Goal: Information Seeking & Learning: Find specific fact

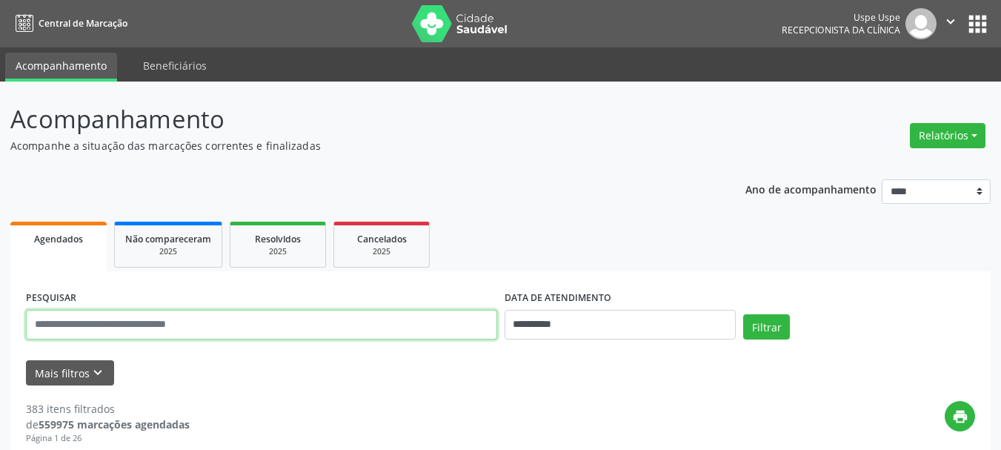
click at [173, 313] on input "text" at bounding box center [261, 325] width 471 height 30
click at [743, 314] on button "Filtrar" at bounding box center [766, 326] width 47 height 25
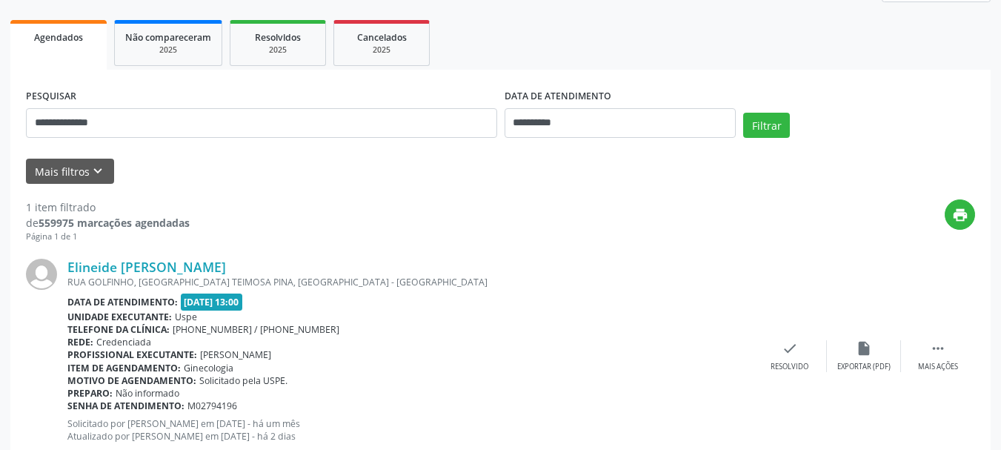
scroll to position [204, 0]
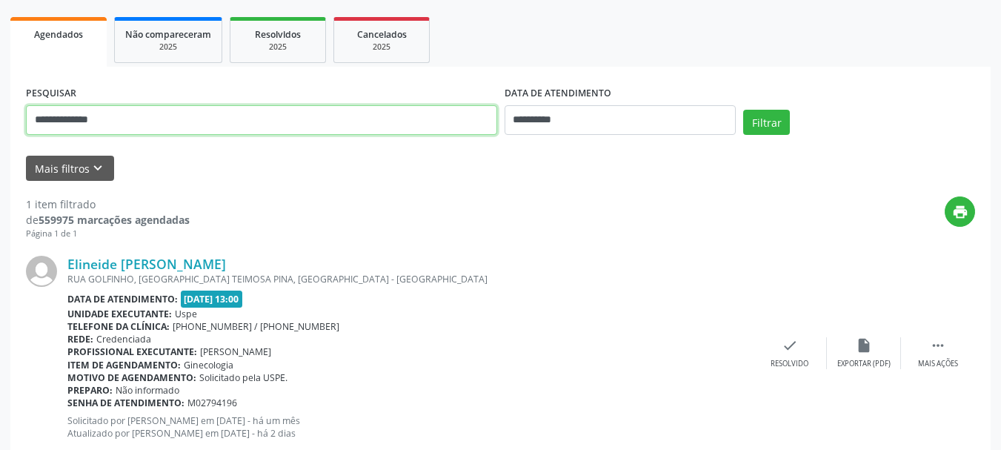
click at [230, 124] on input "**********" at bounding box center [261, 120] width 471 height 30
type input "**********"
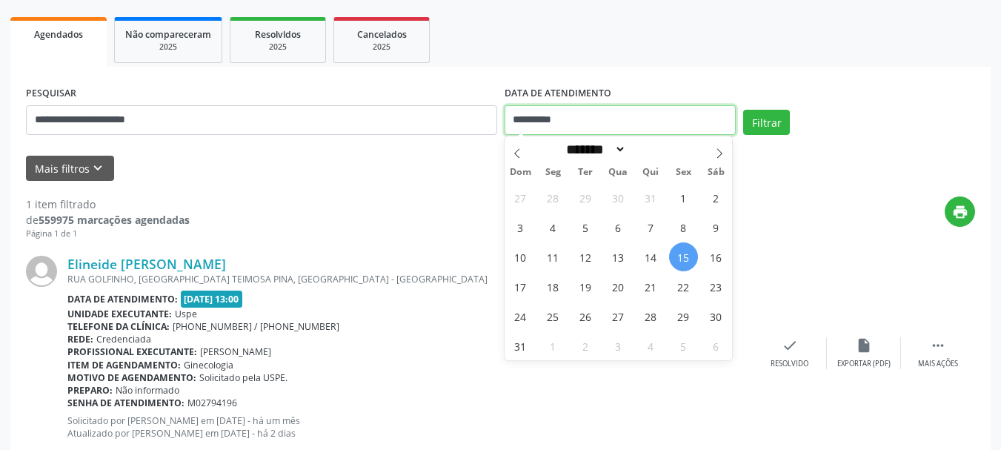
click at [587, 122] on input "**********" at bounding box center [621, 120] width 232 height 30
drag, startPoint x: 682, startPoint y: 255, endPoint x: 730, endPoint y: 167, distance: 99.5
click at [685, 252] on span "15" at bounding box center [683, 256] width 29 height 29
type input "**********"
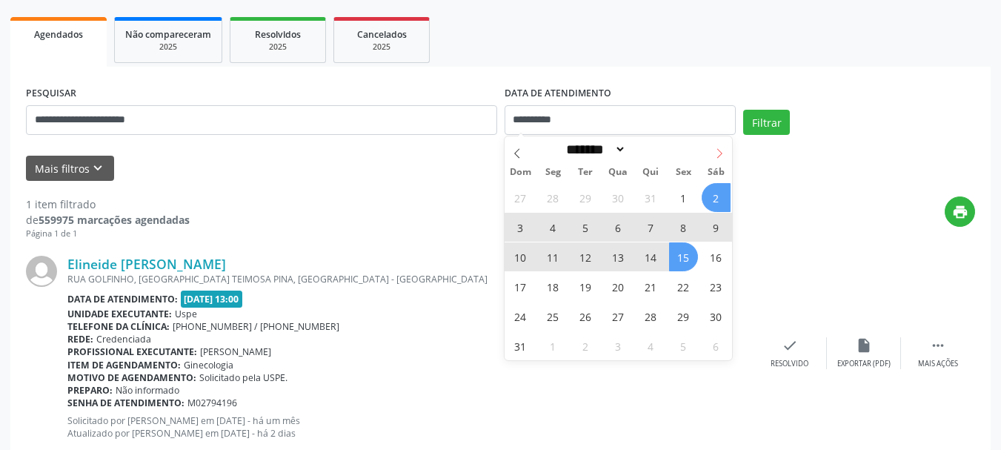
click at [719, 147] on span at bounding box center [719, 148] width 25 height 25
select select "*"
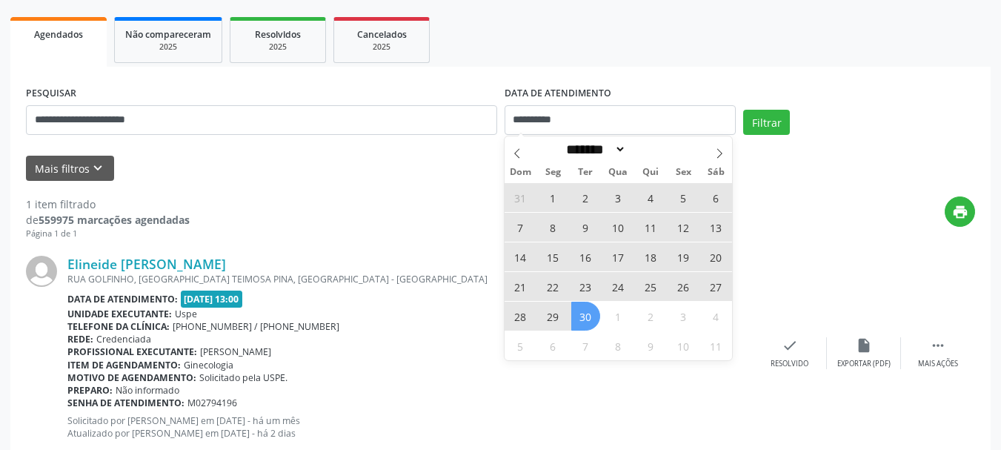
click at [585, 313] on span "30" at bounding box center [585, 316] width 29 height 29
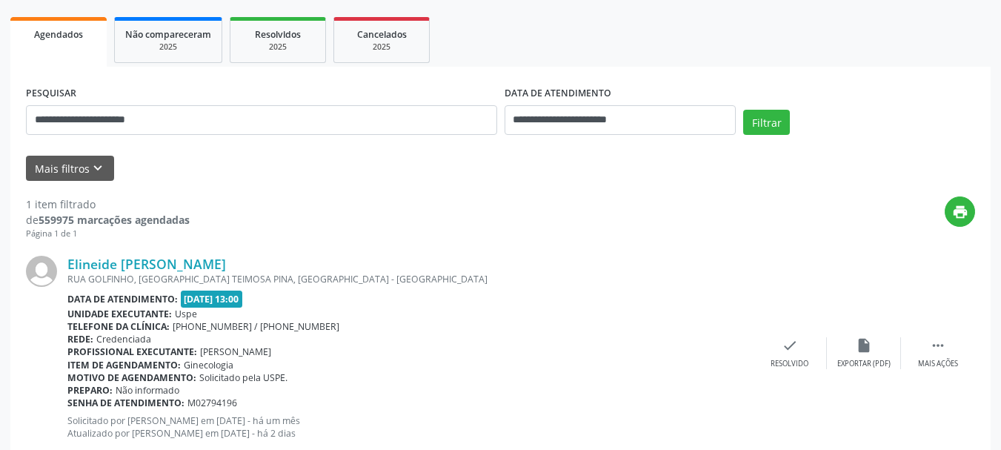
click at [776, 109] on div "**********" at bounding box center [500, 113] width 956 height 63
click at [774, 122] on button "Filtrar" at bounding box center [766, 122] width 47 height 25
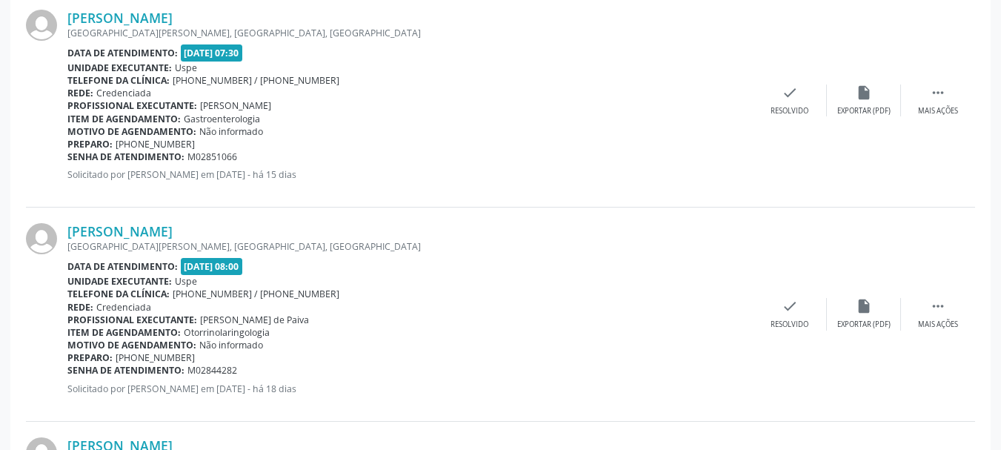
scroll to position [427, 0]
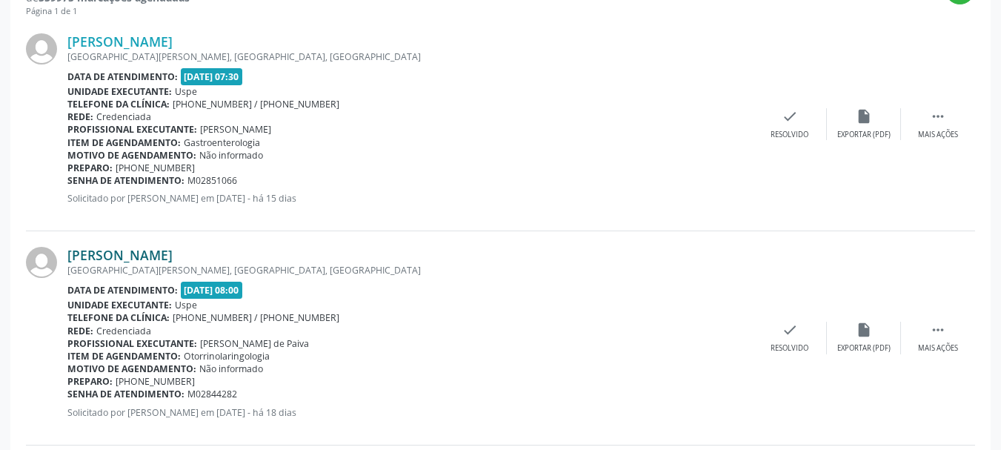
click at [173, 257] on link "[PERSON_NAME]" at bounding box center [119, 255] width 105 height 16
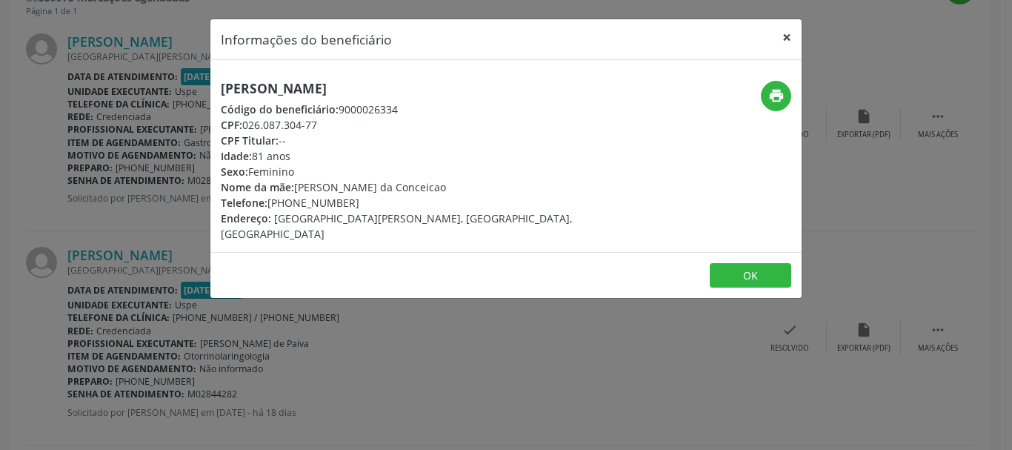
click at [785, 42] on button "×" at bounding box center [787, 37] width 30 height 36
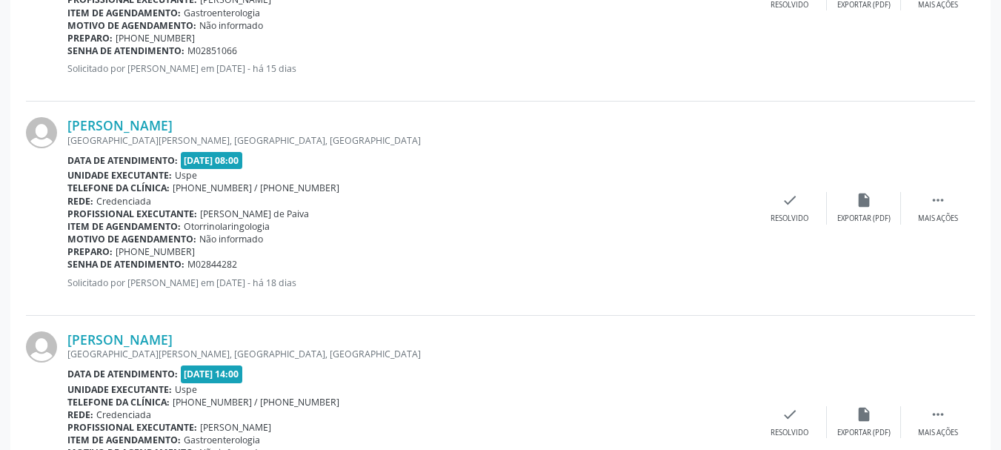
scroll to position [575, 0]
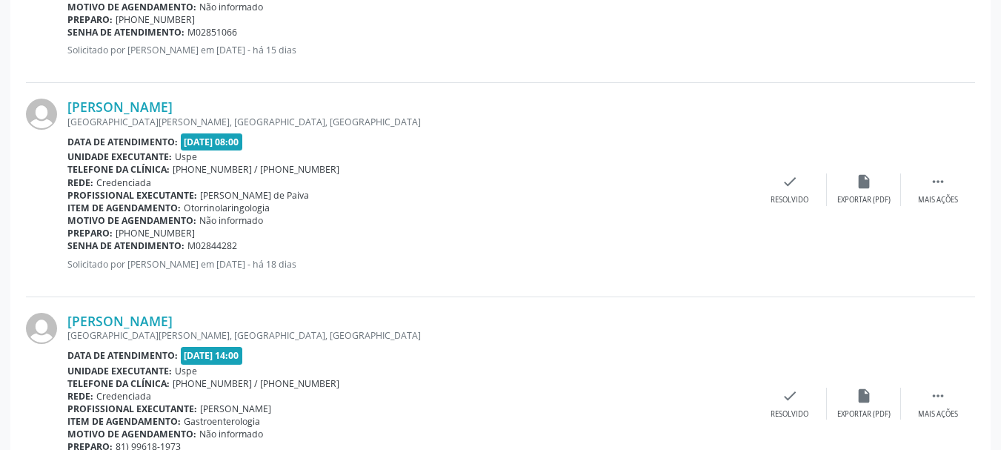
drag, startPoint x: 62, startPoint y: 102, endPoint x: 272, endPoint y: 242, distance: 252.1
click at [272, 242] on div "[PERSON_NAME] [GEOGRAPHIC_DATA][PERSON_NAME], [GEOGRAPHIC_DATA], [GEOGRAPHIC_DA…" at bounding box center [500, 189] width 949 height 213
copy div "[PERSON_NAME] RUA [PERSON_NAME], [GEOGRAPHIC_DATA], [GEOGRAPHIC_DATA] DA MATA -…"
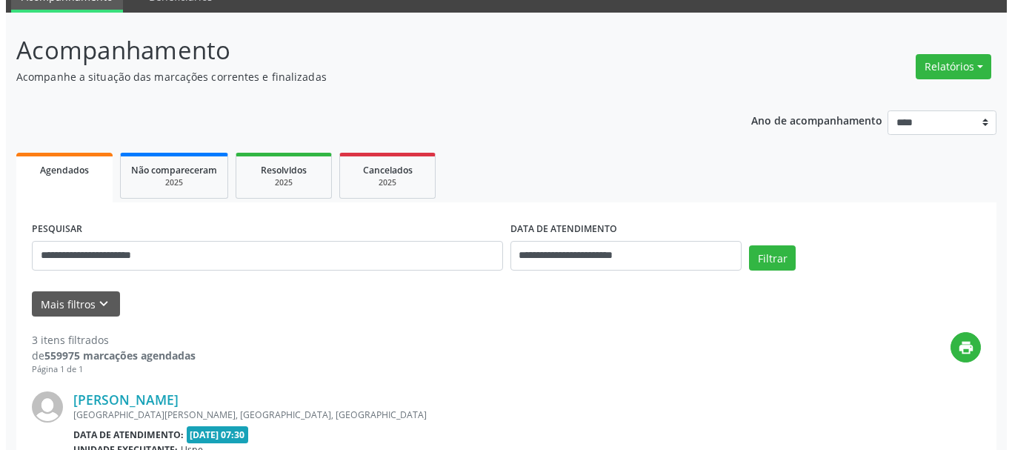
scroll to position [68, 0]
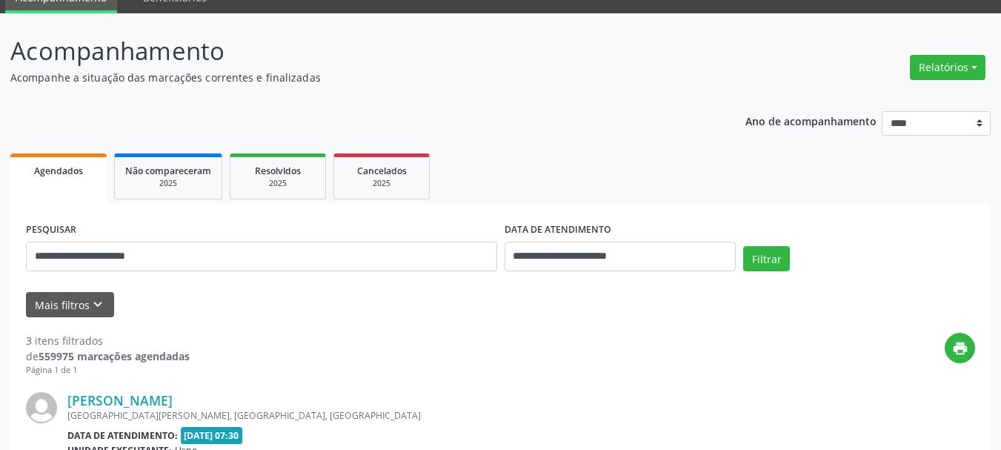
drag, startPoint x: 930, startPoint y: 71, endPoint x: 908, endPoint y: 102, distance: 38.2
click at [928, 72] on button "Relatórios" at bounding box center [948, 67] width 76 height 25
click at [908, 102] on link "Agendamentos" at bounding box center [906, 99] width 159 height 21
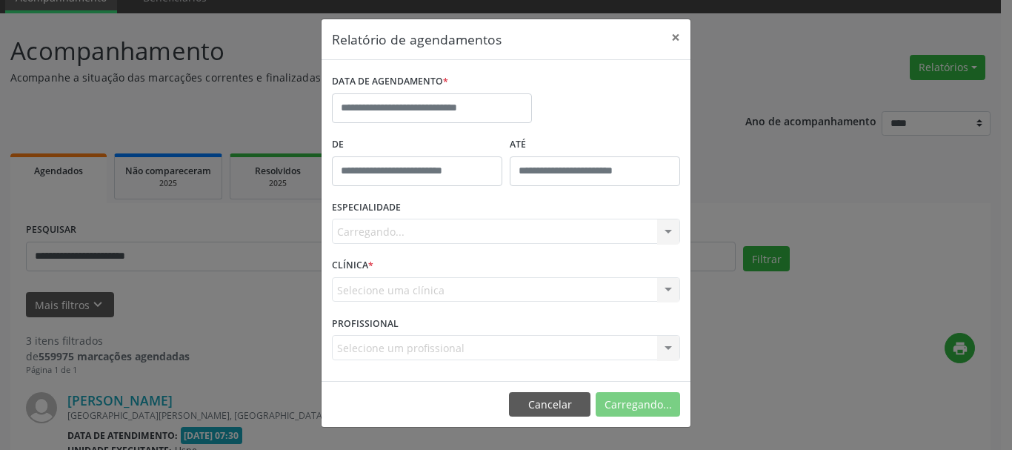
click at [467, 84] on div "DATA DE AGENDAMENTO *" at bounding box center [432, 81] width 200 height 23
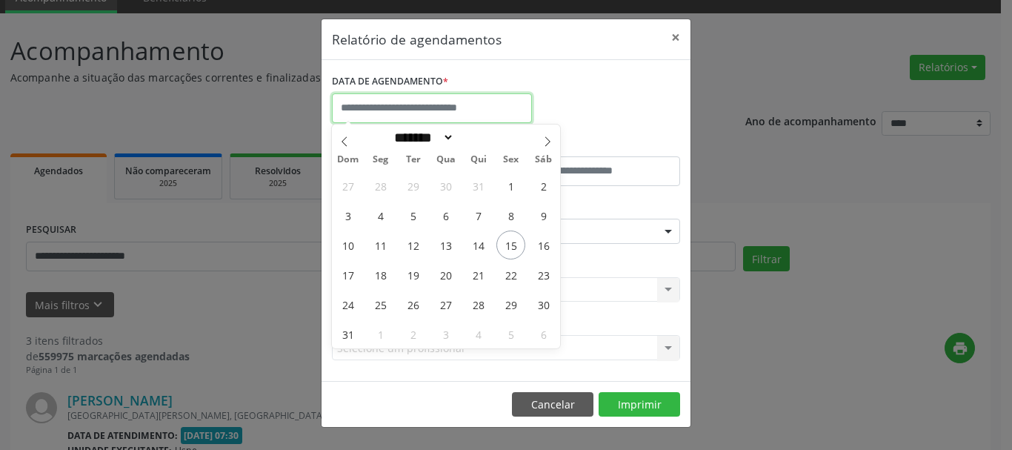
click at [452, 104] on input "text" at bounding box center [432, 108] width 200 height 30
click at [453, 276] on span "20" at bounding box center [445, 274] width 29 height 29
type input "**********"
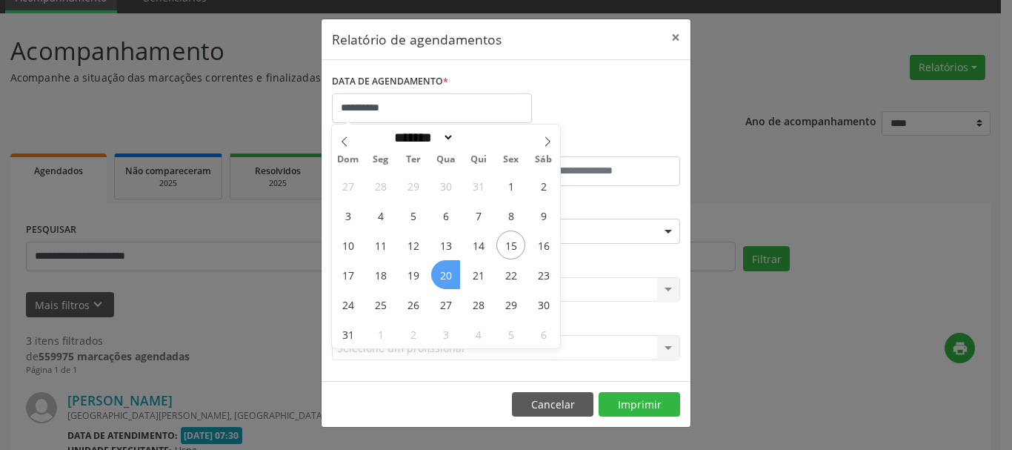
click at [453, 276] on span "20" at bounding box center [445, 274] width 29 height 29
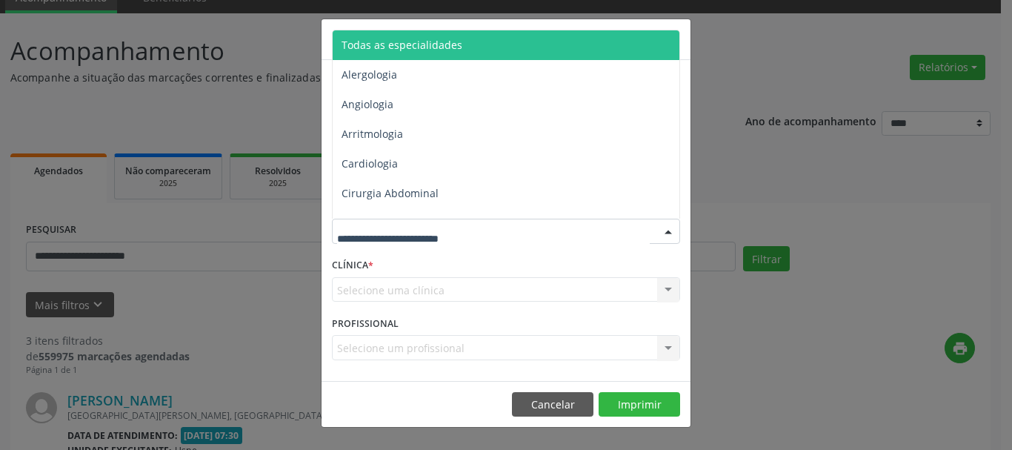
click at [427, 242] on div at bounding box center [506, 231] width 348 height 25
click at [416, 35] on span "Todas as especialidades" at bounding box center [507, 45] width 349 height 30
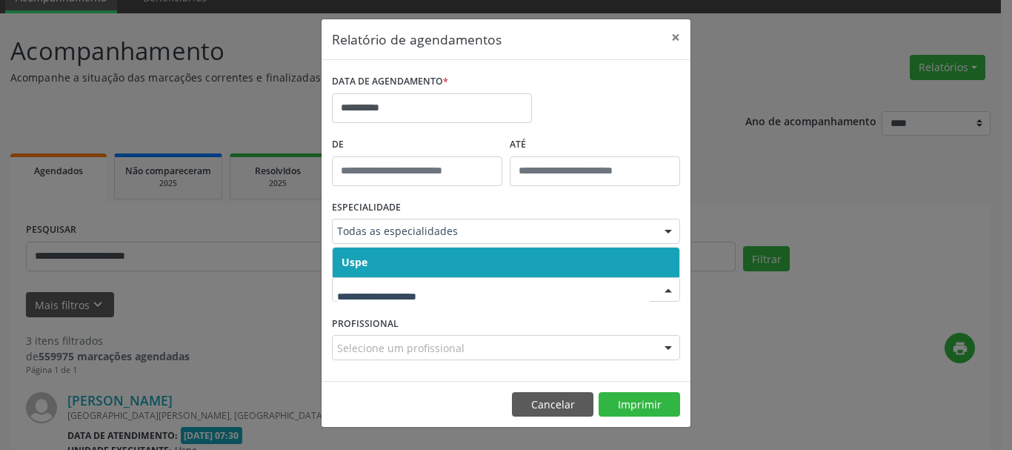
click at [358, 273] on span "Uspe" at bounding box center [506, 262] width 347 height 30
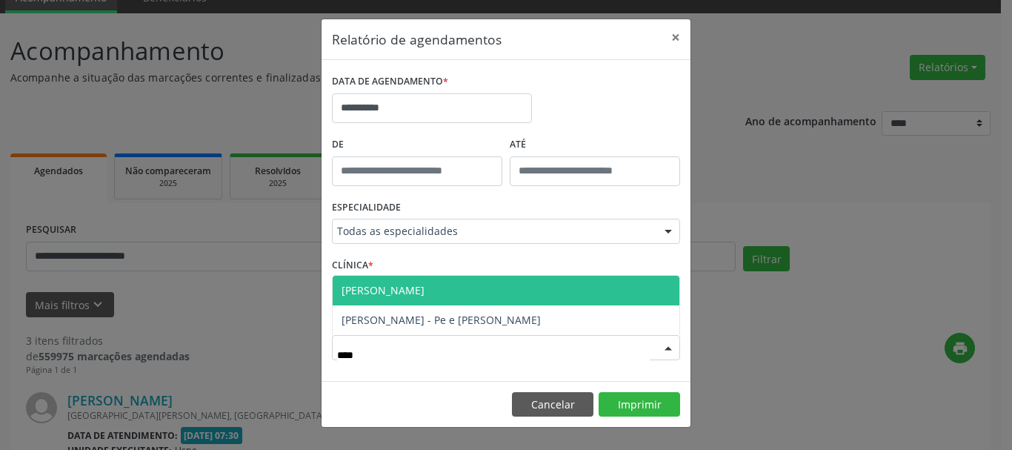
type input "*****"
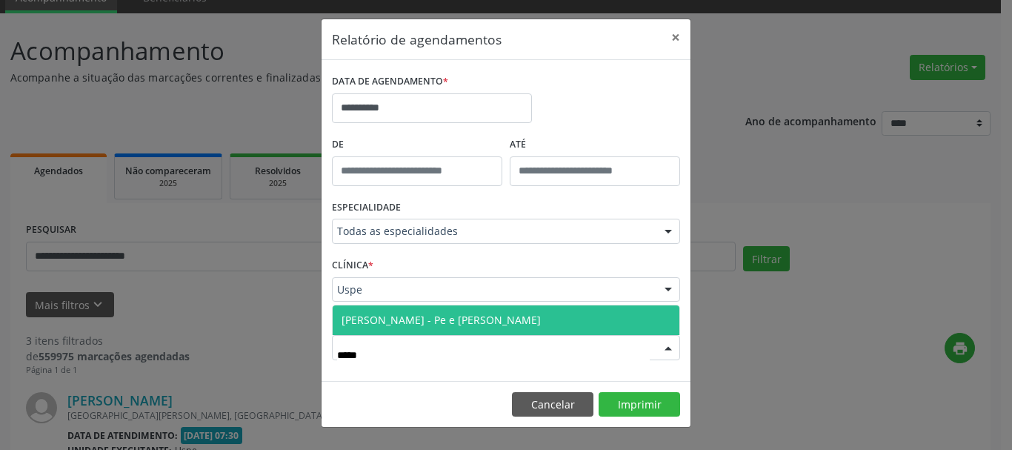
click at [362, 324] on span "[PERSON_NAME] - Pe e [PERSON_NAME]" at bounding box center [441, 320] width 199 height 14
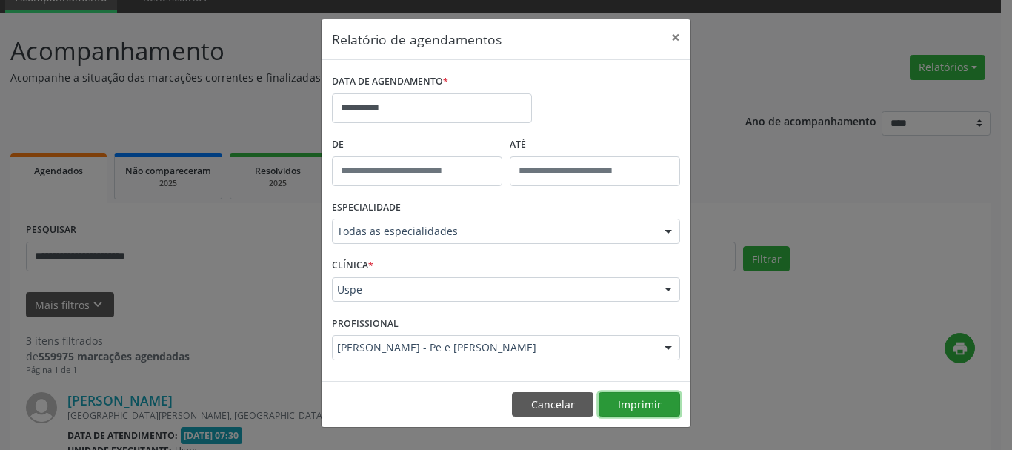
click at [622, 401] on button "Imprimir" at bounding box center [639, 404] width 81 height 25
